Goal: Task Accomplishment & Management: Complete application form

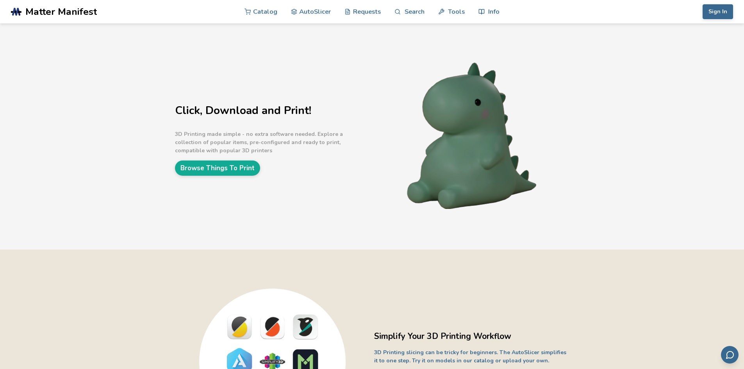
click at [249, 158] on div "Click, Download and Print! 3D Printing made simple - no extra software needed. …" at bounding box center [272, 136] width 195 height 78
click at [253, 166] on link "Browse Things To Print" at bounding box center [217, 167] width 85 height 15
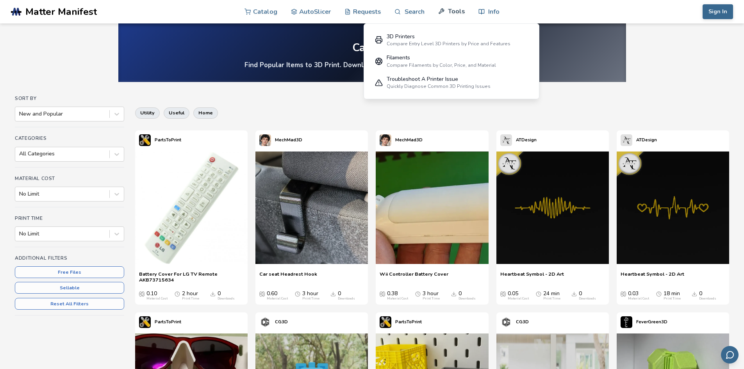
click at [447, 9] on link "Tools" at bounding box center [451, 11] width 27 height 23
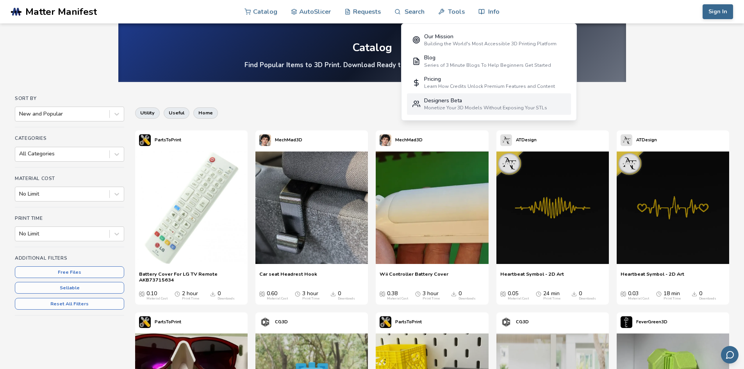
click at [481, 100] on div "Designers Beta" at bounding box center [485, 101] width 123 height 6
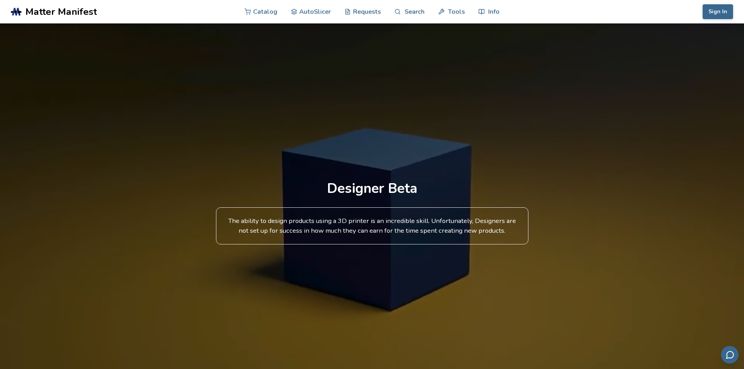
click at [483, 155] on div at bounding box center [372, 207] width 744 height 369
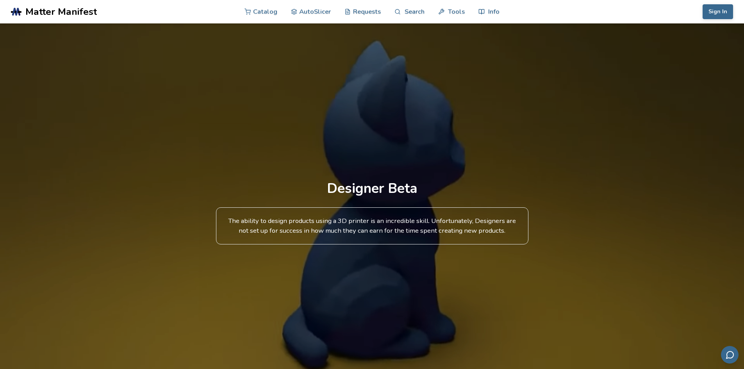
click at [415, 218] on div "The ability to design products using a 3D printer is an incredible skill. Unfor…" at bounding box center [372, 225] width 312 height 37
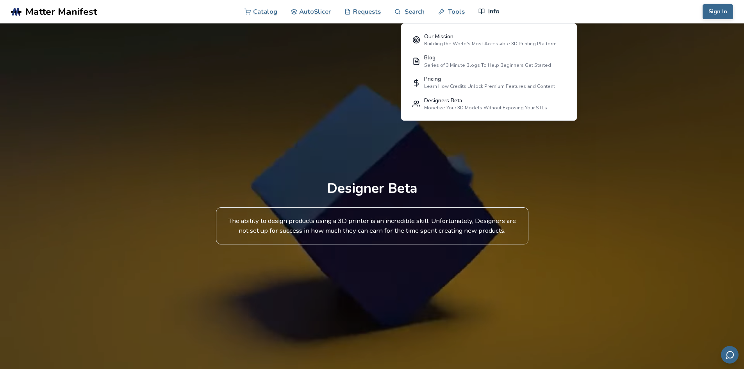
click at [497, 12] on link "Info" at bounding box center [488, 11] width 21 height 23
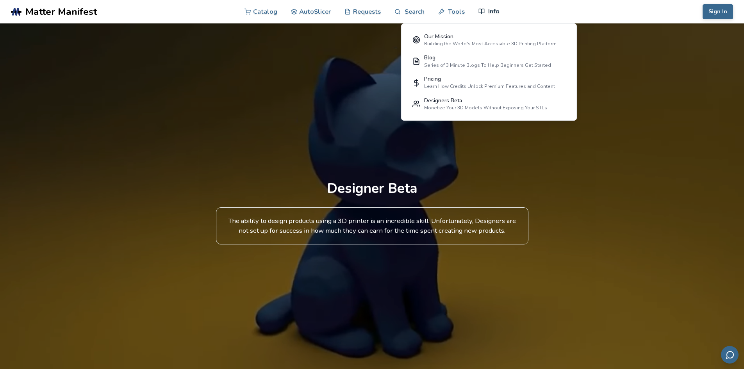
click at [488, 11] on link "Info" at bounding box center [488, 11] width 21 height 23
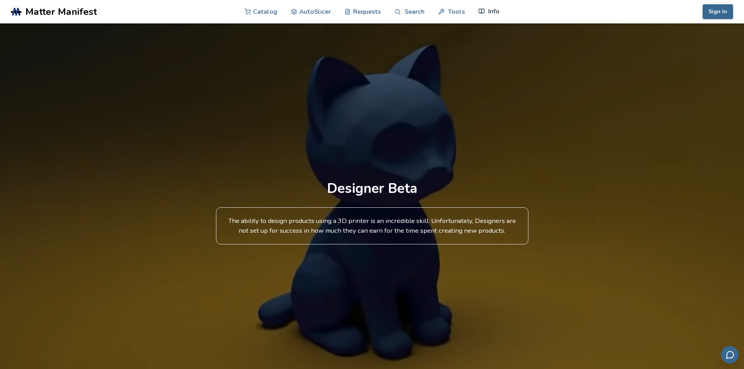
click at [488, 11] on link "Info" at bounding box center [488, 11] width 21 height 23
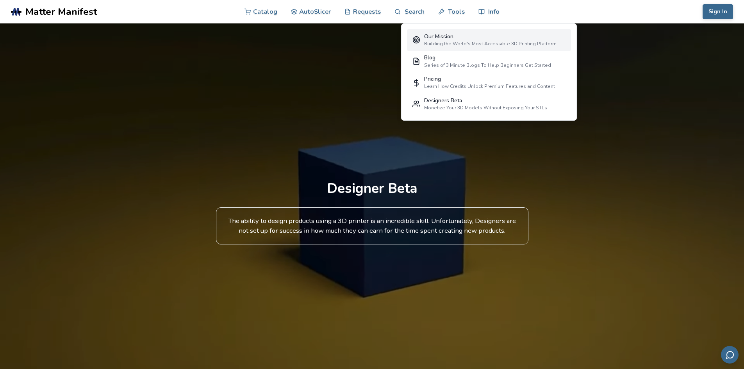
click at [485, 34] on div "Our Mission" at bounding box center [490, 37] width 132 height 6
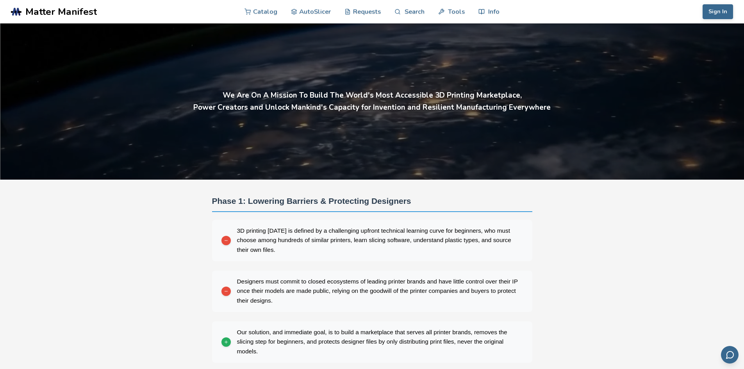
drag, startPoint x: 439, startPoint y: 157, endPoint x: 627, endPoint y: 216, distance: 196.5
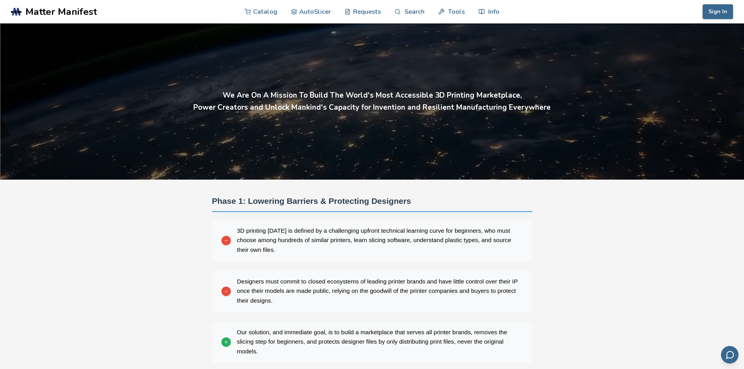
click at [627, 216] on div "Your browser does not support the video tag. We Are On A Mission To Build The W…" at bounding box center [372, 365] width 744 height 684
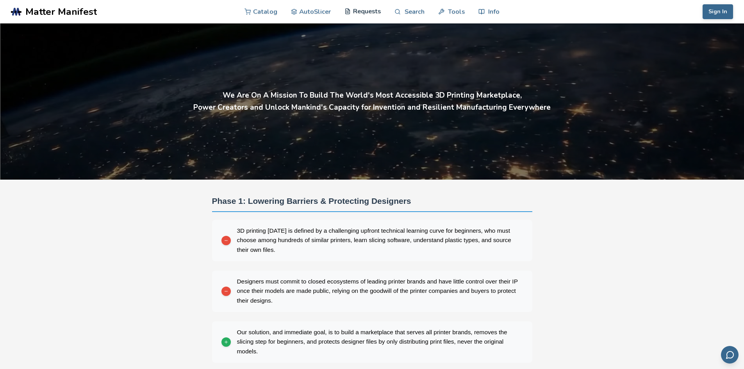
click at [367, 13] on link "Requests" at bounding box center [362, 11] width 36 height 23
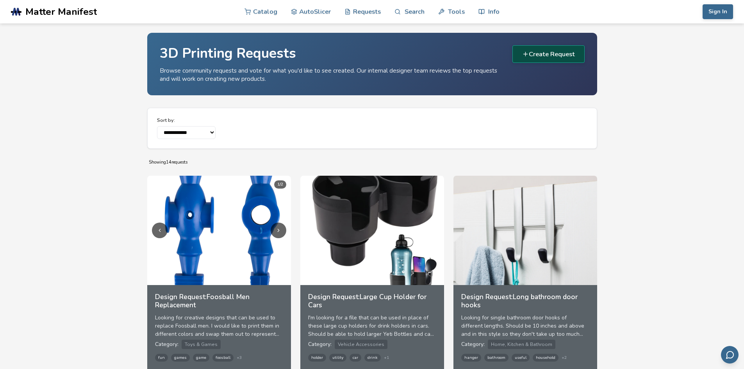
click at [549, 58] on button "Create Request" at bounding box center [548, 54] width 72 height 18
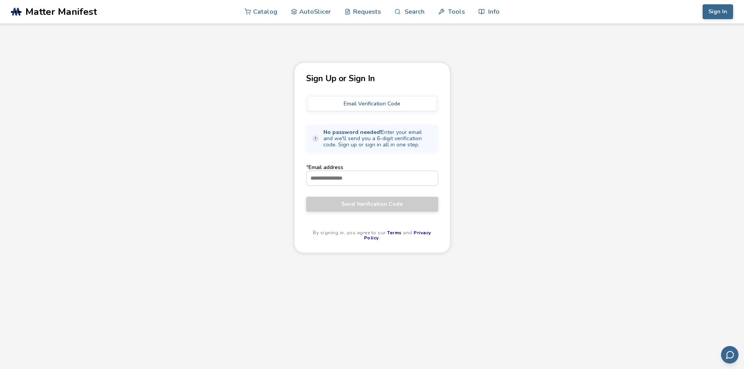
click at [85, 9] on span "Matter Manifest" at bounding box center [60, 11] width 71 height 11
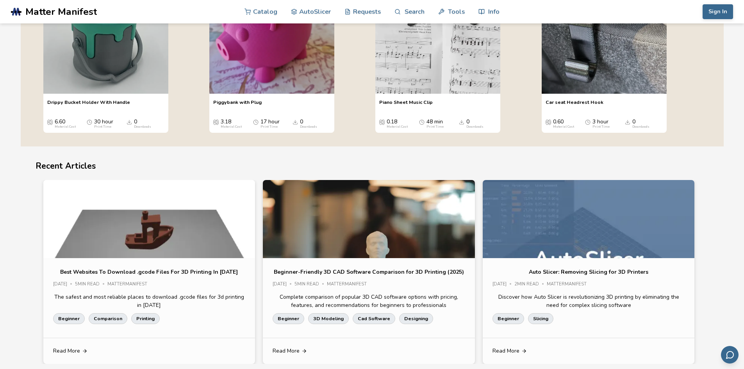
scroll to position [1559, 0]
